Goal: Go to known website: Go to known website

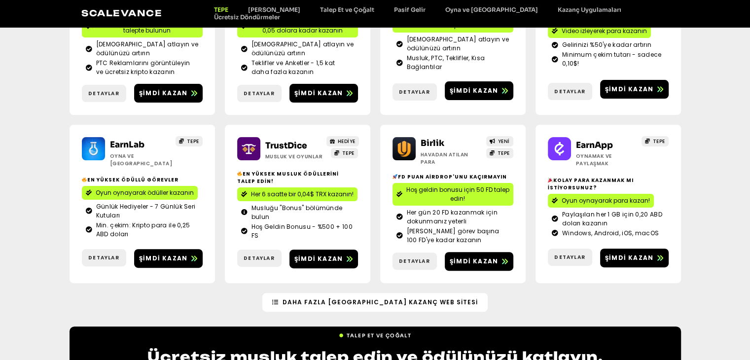
scroll to position [246, 0]
